Goal: Task Accomplishment & Management: Use online tool/utility

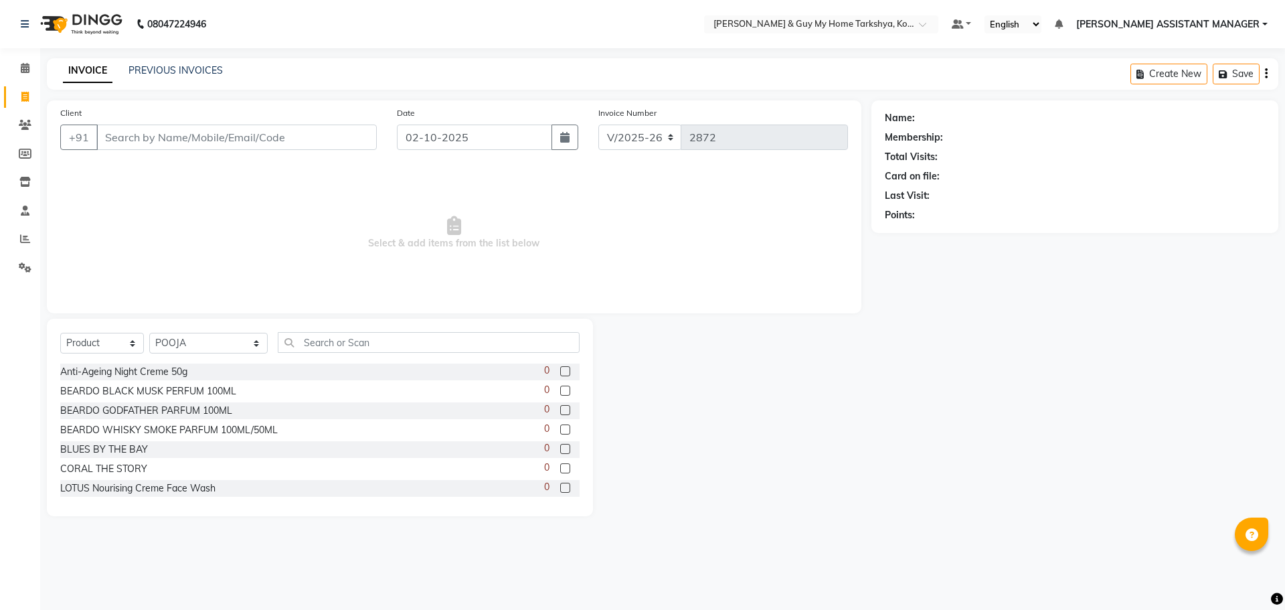
select select "7902"
select select "product"
select select "71891"
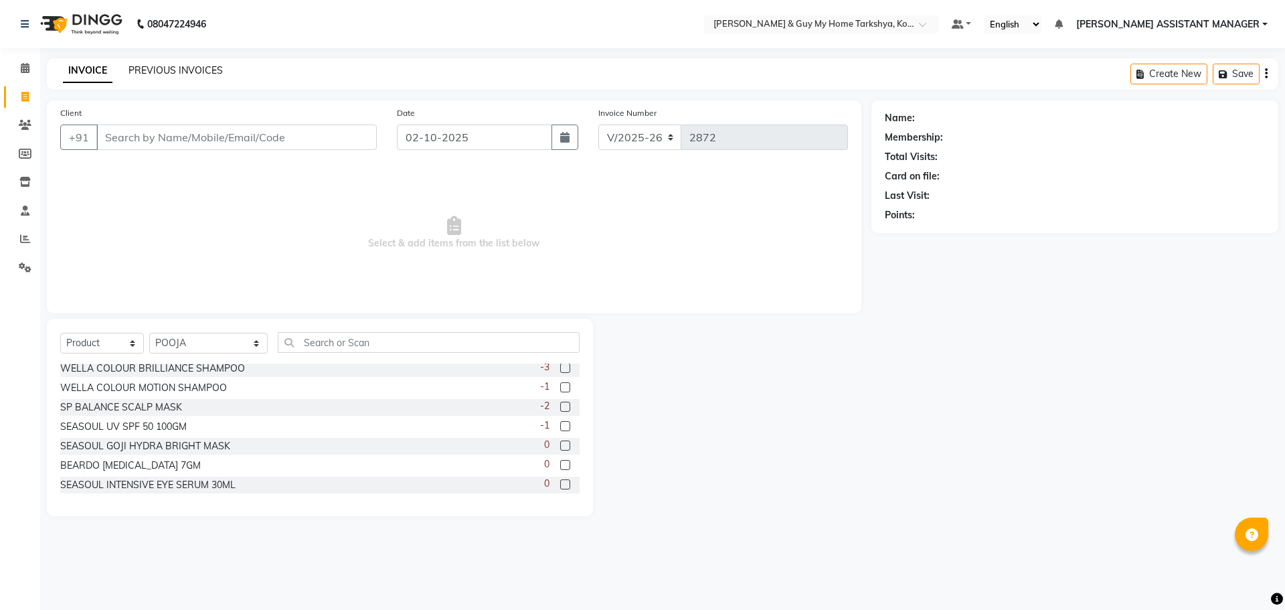
click at [178, 66] on link "PREVIOUS INVOICES" at bounding box center [175, 70] width 94 height 12
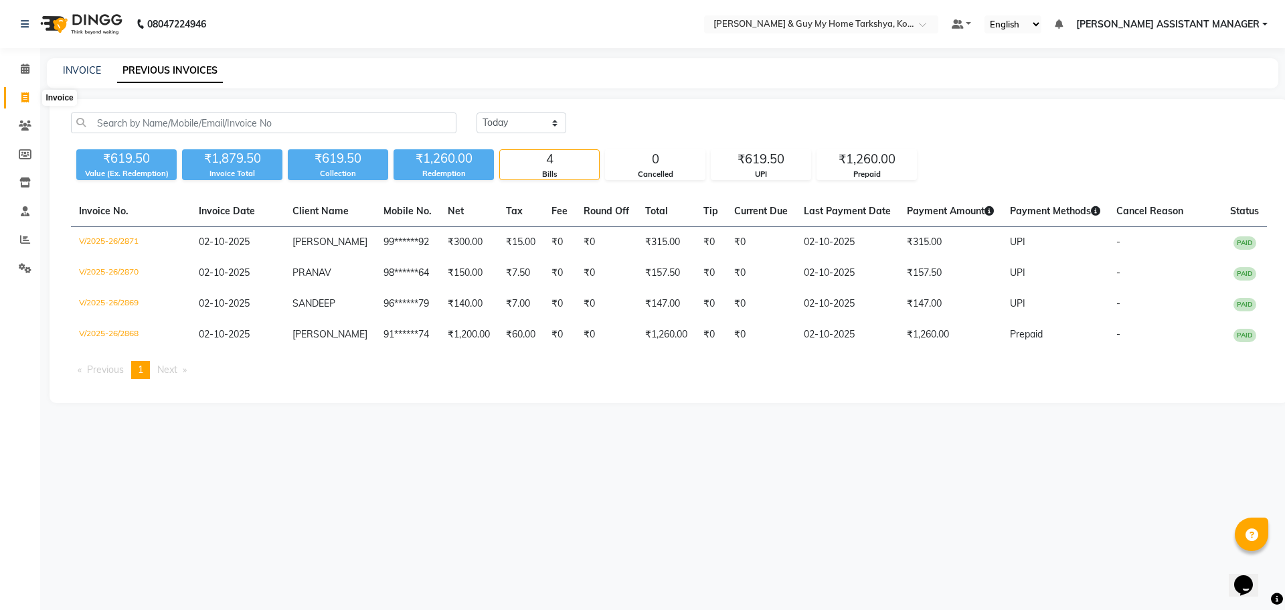
click at [23, 99] on icon at bounding box center [24, 97] width 7 height 10
select select "service"
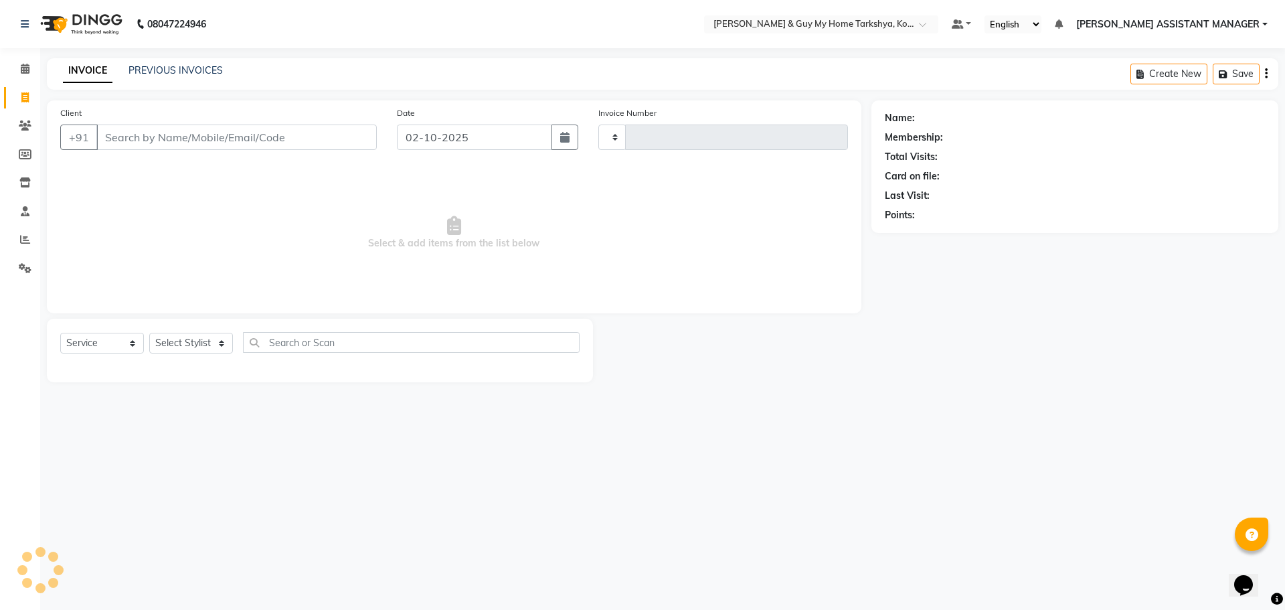
type input "2872"
select select "7902"
select select "service"
type input "2872"
select select "en"
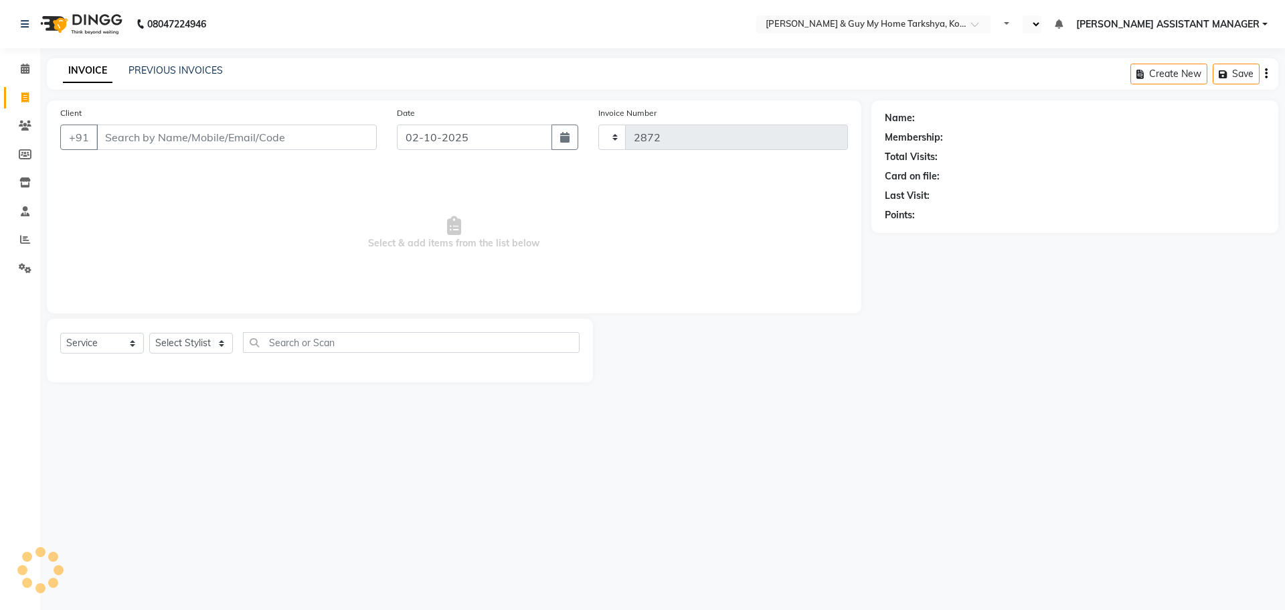
select select "7902"
click at [20, 238] on icon at bounding box center [25, 239] width 10 height 10
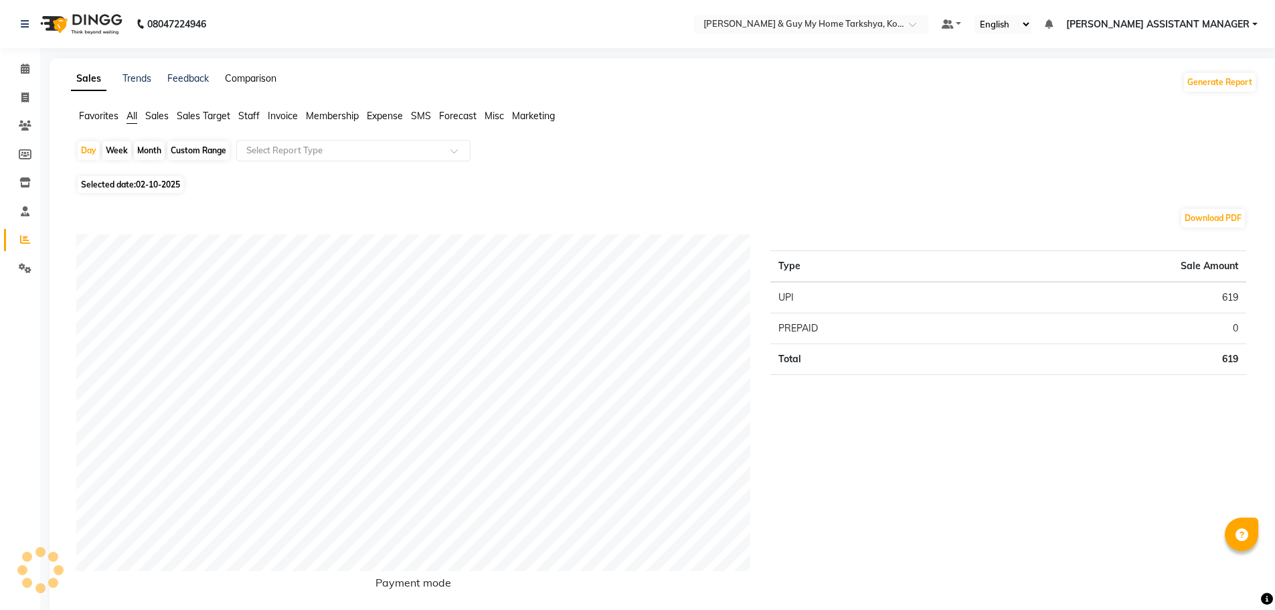
click at [252, 76] on link "Comparison" at bounding box center [251, 78] width 52 height 12
select select "single_date"
select select "single_date_dash"
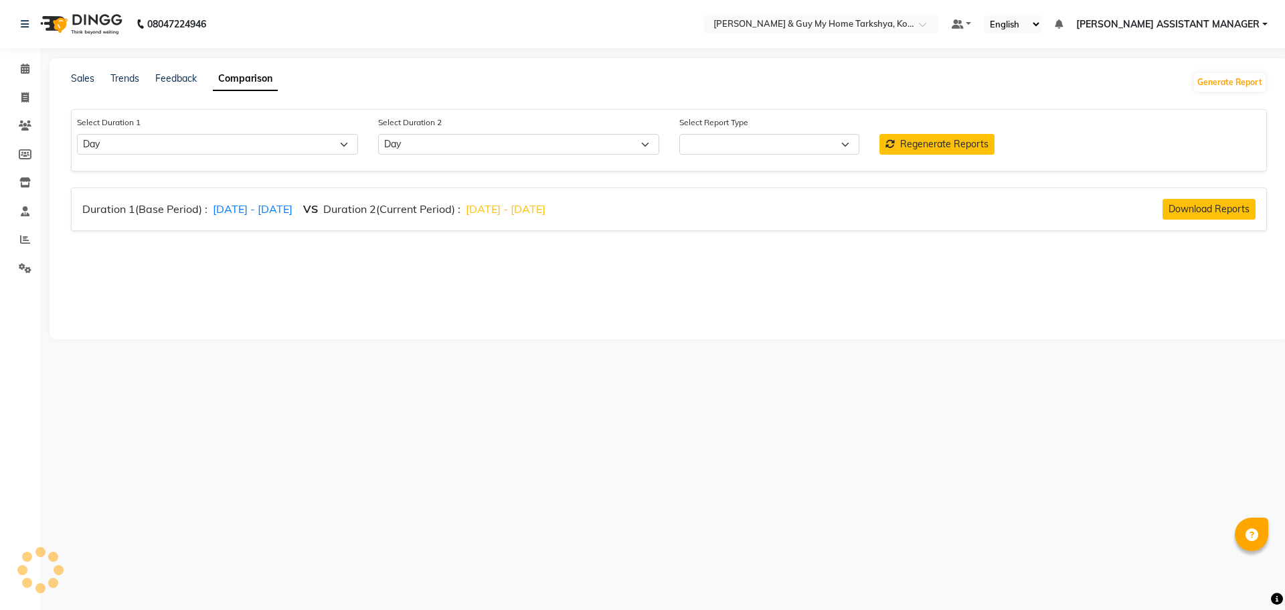
select select "comparison_report"
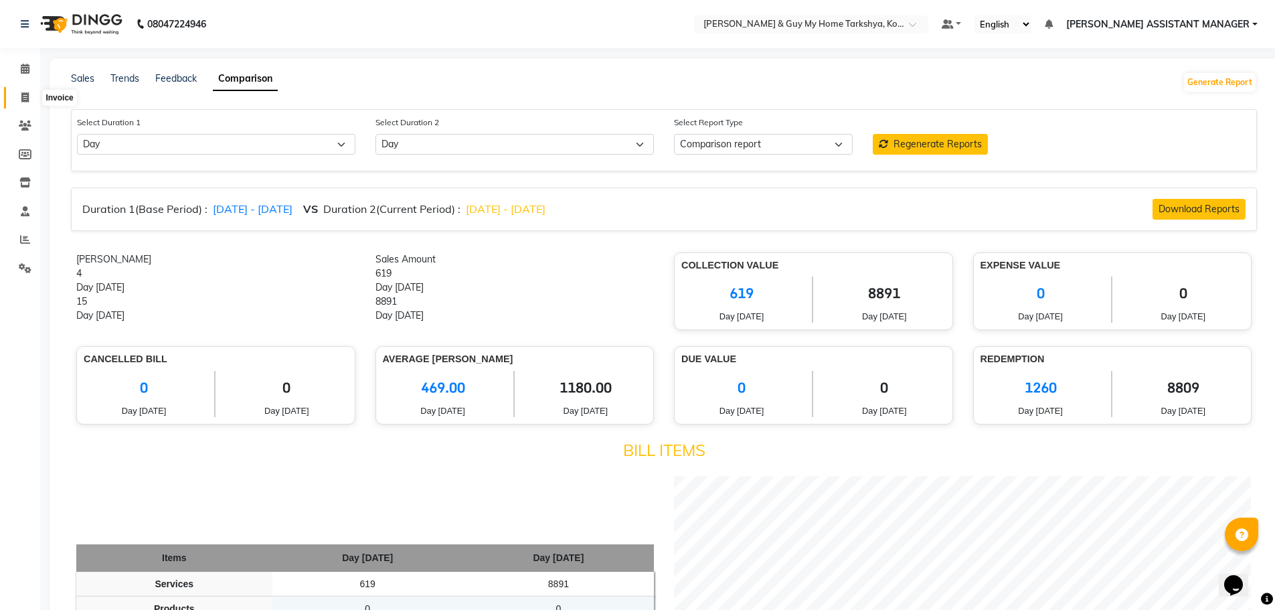
click at [27, 97] on icon at bounding box center [24, 97] width 7 height 10
select select "service"
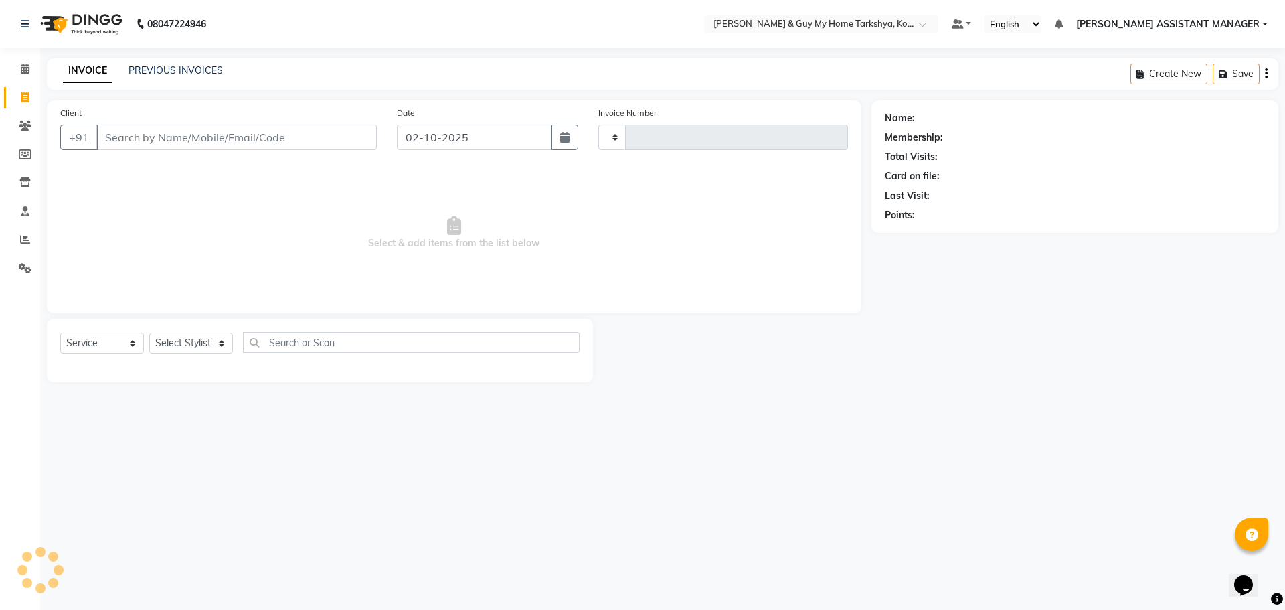
type input "2872"
select select "7902"
click at [179, 70] on link "PREVIOUS INVOICES" at bounding box center [175, 70] width 94 height 12
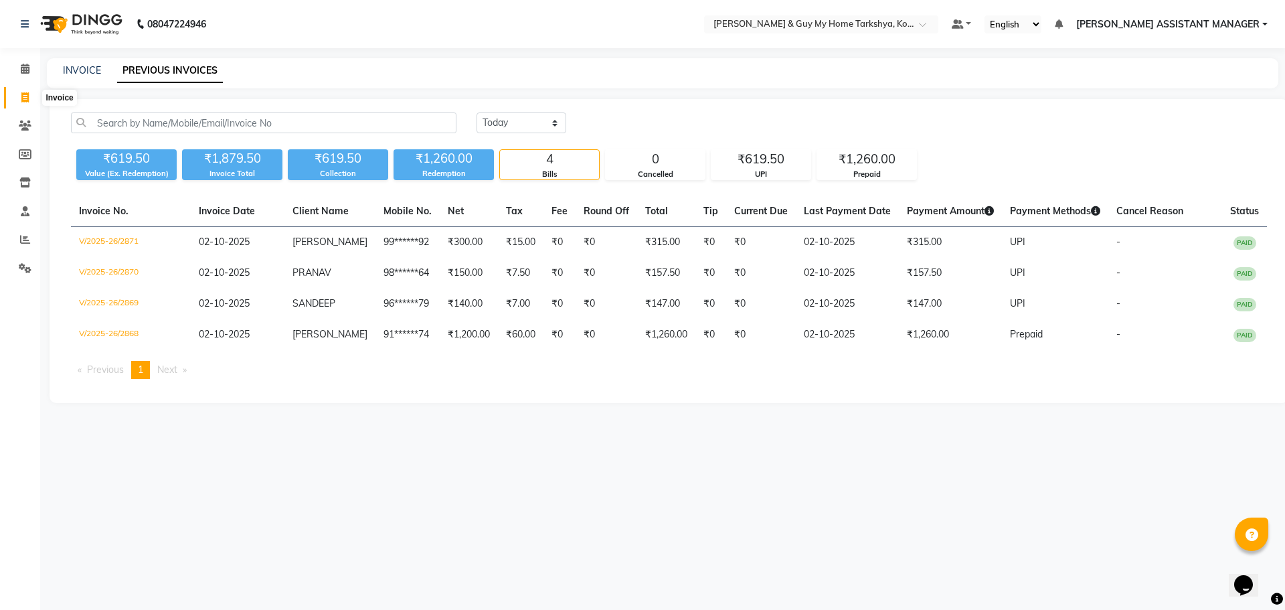
click at [25, 97] on icon at bounding box center [24, 97] width 7 height 10
select select "service"
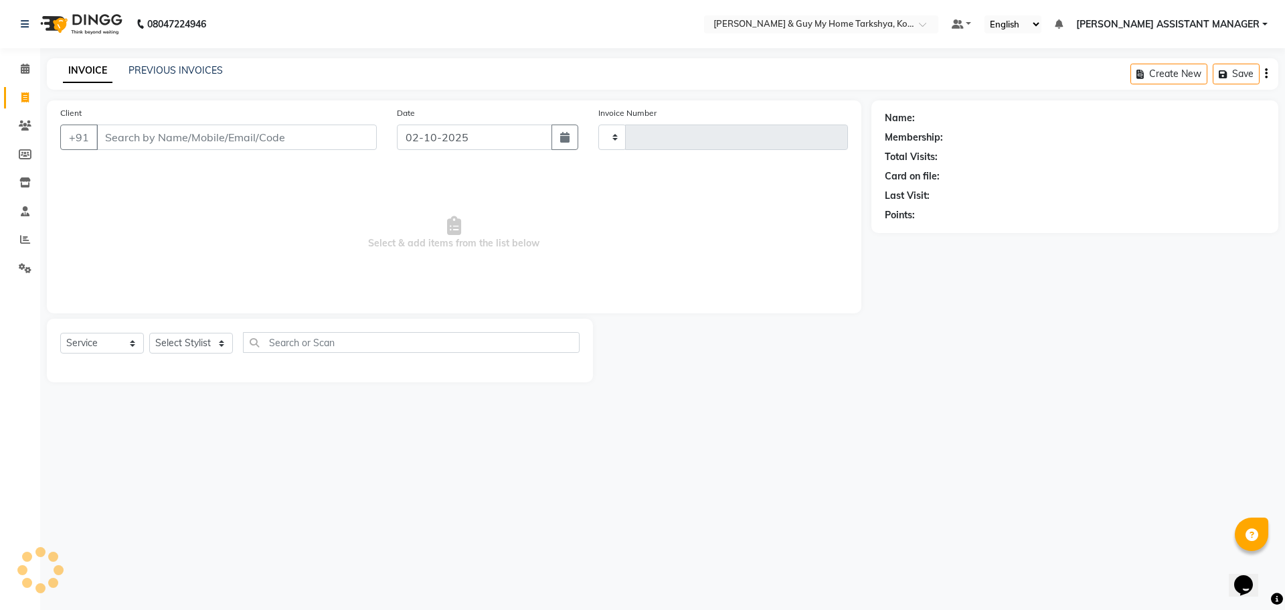
type input "2872"
select select "7902"
